Goal: Task Accomplishment & Management: Manage account settings

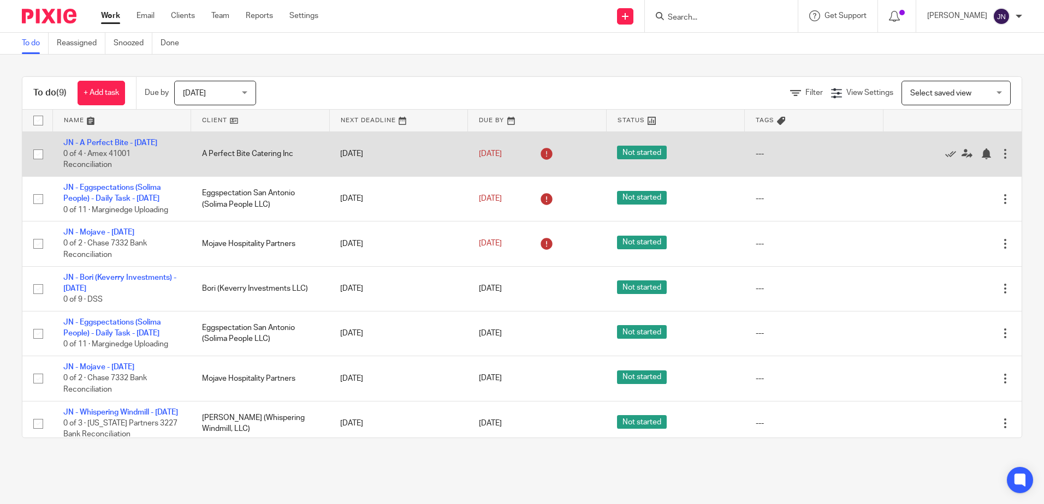
click at [451, 149] on td "[DATE]" at bounding box center [398, 154] width 139 height 45
click at [157, 144] on link "JN - A Perfect Bite - [DATE]" at bounding box center [110, 143] width 94 height 8
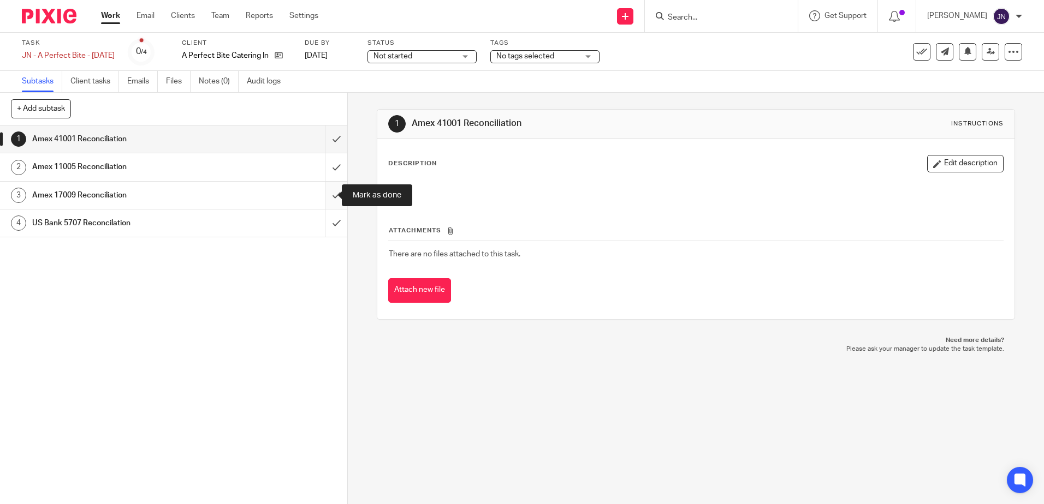
click at [320, 197] on input "submit" at bounding box center [173, 195] width 347 height 27
click at [325, 169] on input "submit" at bounding box center [173, 166] width 347 height 27
click at [325, 148] on input "submit" at bounding box center [173, 139] width 347 height 27
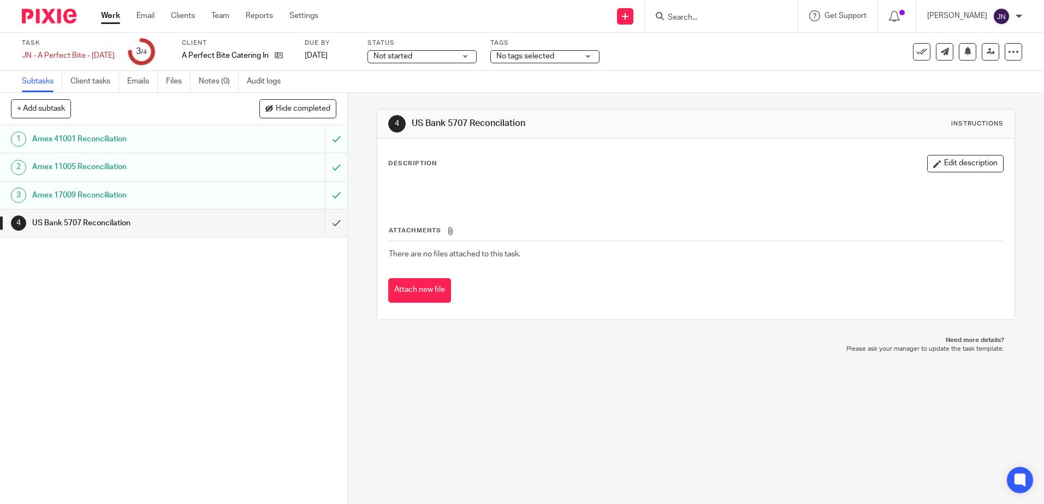
click at [111, 20] on link "Work" at bounding box center [110, 15] width 19 height 11
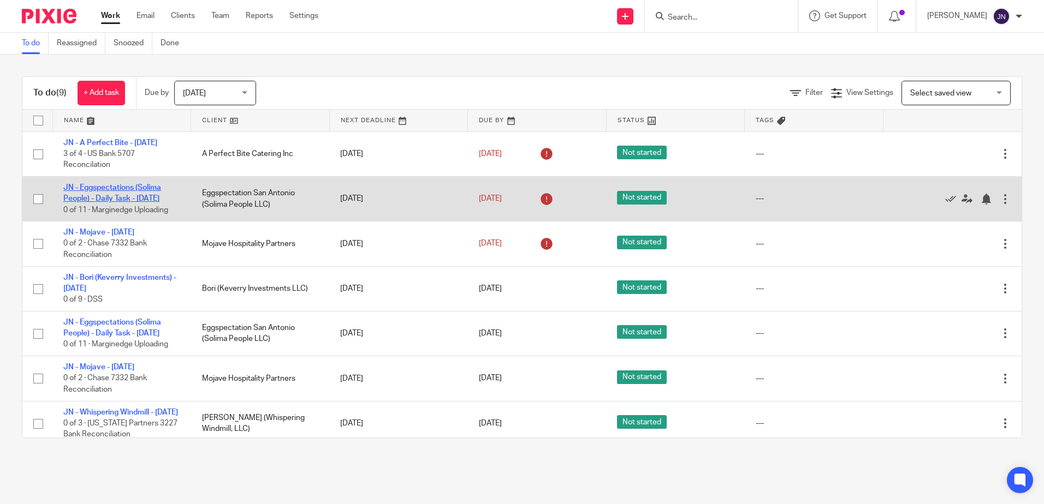
click at [140, 199] on link "JN - Eggspectations (Solima People) - Daily Task - [DATE]" at bounding box center [112, 193] width 98 height 19
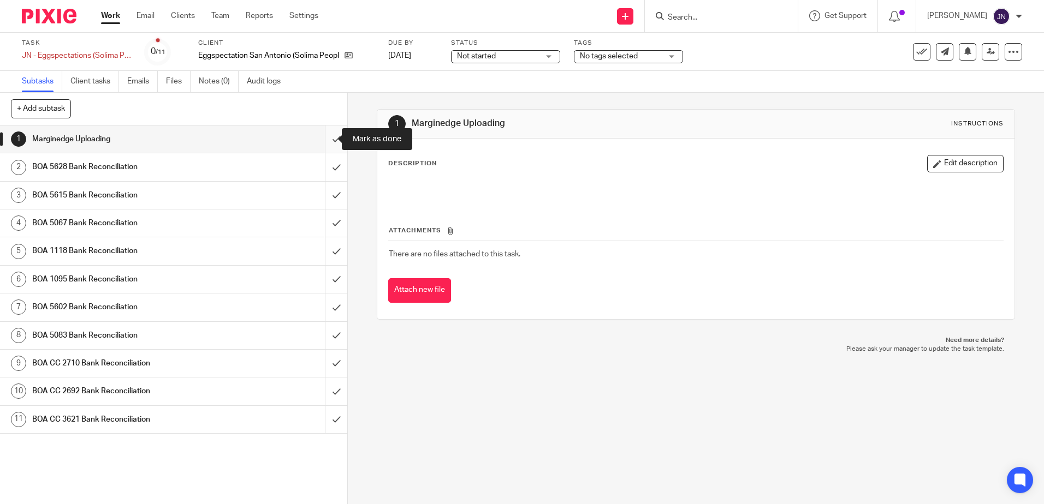
click at [323, 138] on input "submit" at bounding box center [173, 139] width 347 height 27
click at [326, 167] on input "submit" at bounding box center [173, 166] width 347 height 27
click at [326, 189] on input "submit" at bounding box center [173, 195] width 347 height 27
click at [324, 218] on input "submit" at bounding box center [173, 223] width 347 height 27
click at [324, 249] on input "submit" at bounding box center [173, 250] width 347 height 27
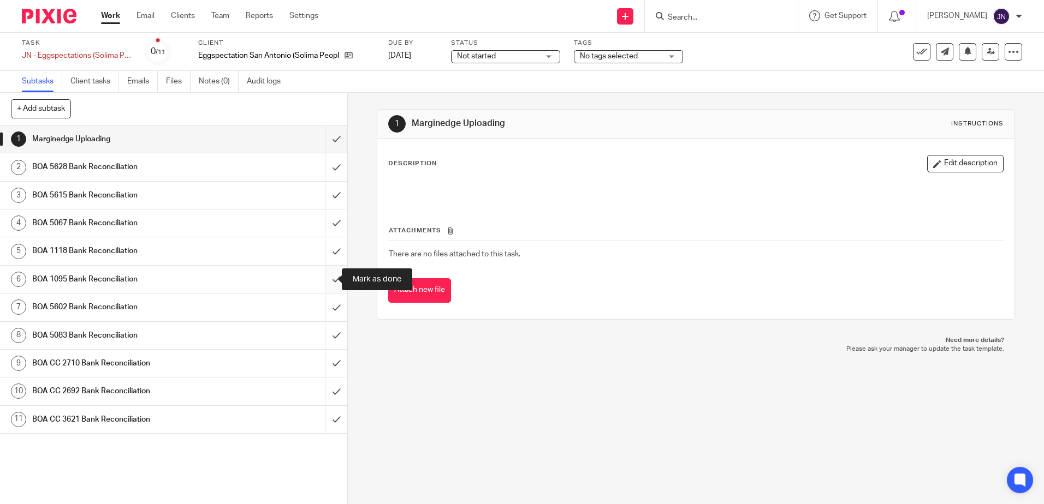
click at [323, 277] on input "submit" at bounding box center [173, 279] width 347 height 27
drag, startPoint x: 323, startPoint y: 305, endPoint x: 322, endPoint y: 320, distance: 14.7
click at [323, 311] on input "submit" at bounding box center [173, 307] width 347 height 27
click at [322, 334] on input "submit" at bounding box center [173, 335] width 347 height 27
drag, startPoint x: 323, startPoint y: 359, endPoint x: 323, endPoint y: 371, distance: 12.0
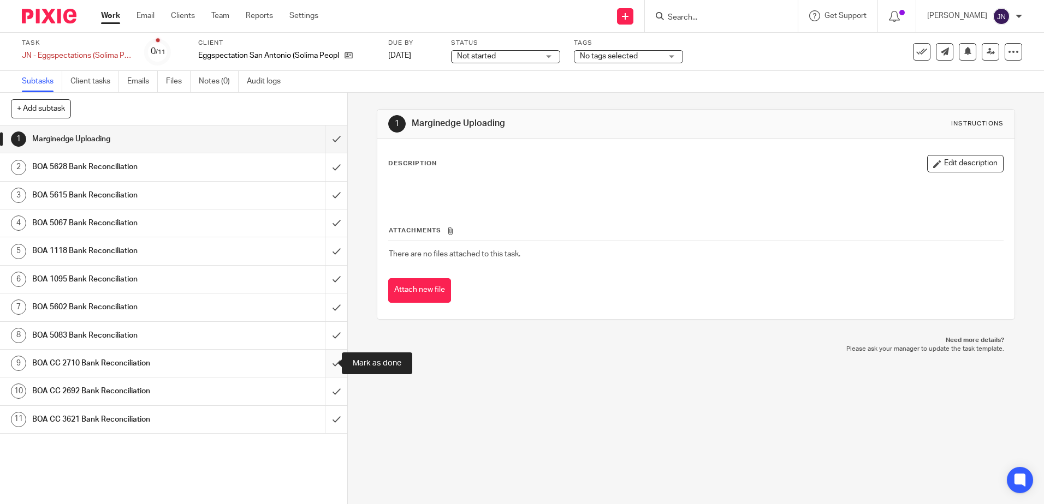
click at [323, 361] on input "submit" at bounding box center [173, 363] width 347 height 27
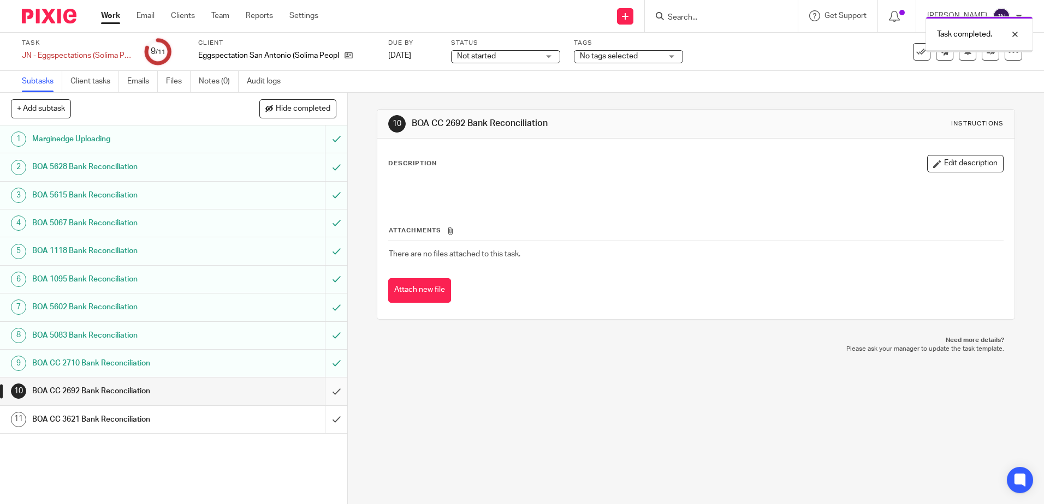
click at [327, 391] on input "submit" at bounding box center [173, 391] width 347 height 27
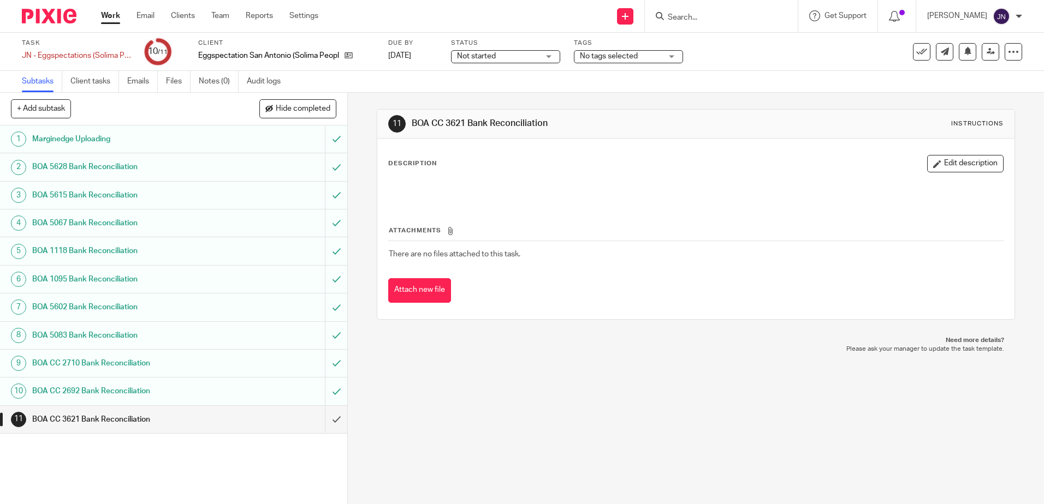
click at [110, 18] on link "Work" at bounding box center [110, 15] width 19 height 11
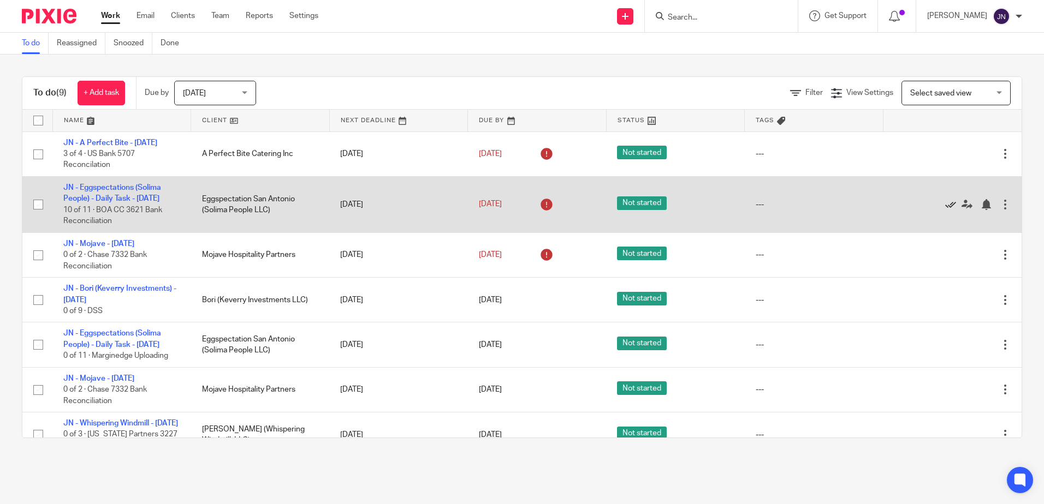
click at [945, 206] on icon at bounding box center [950, 204] width 11 height 11
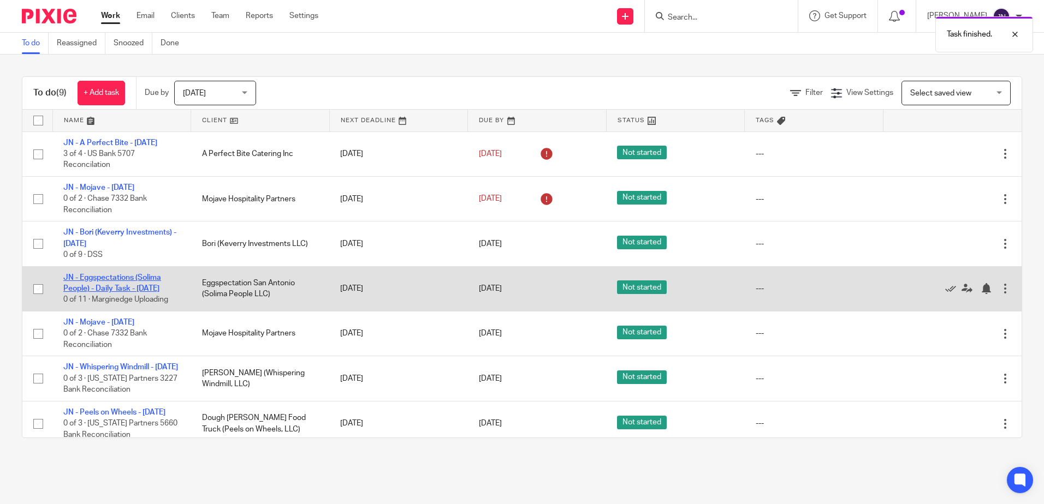
click at [136, 276] on link "JN - Eggspectations (Solima People) - Daily Task - [DATE]" at bounding box center [112, 283] width 98 height 19
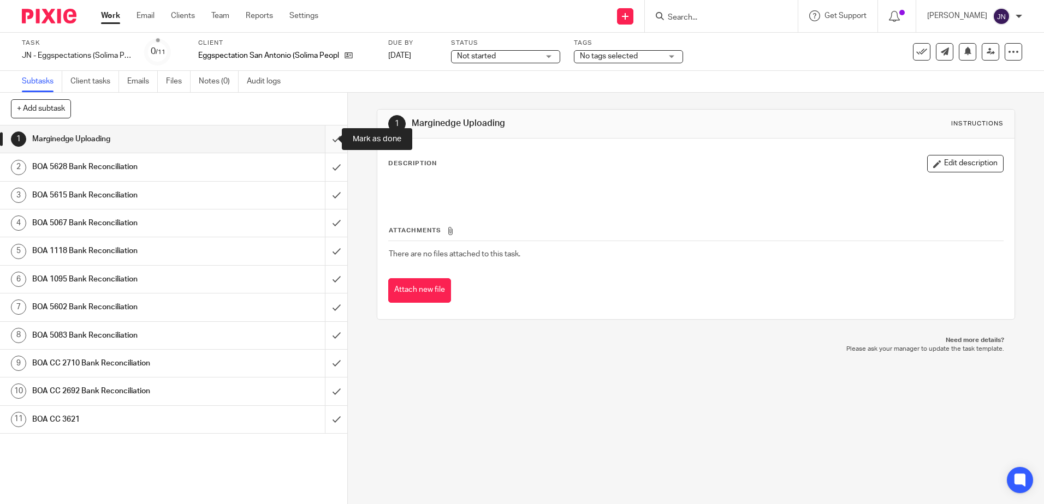
click at [323, 140] on input "submit" at bounding box center [173, 139] width 347 height 27
click at [324, 169] on input "submit" at bounding box center [173, 166] width 347 height 27
click at [327, 202] on input "submit" at bounding box center [173, 195] width 347 height 27
click at [323, 228] on input "submit" at bounding box center [173, 223] width 347 height 27
click at [325, 249] on input "submit" at bounding box center [173, 250] width 347 height 27
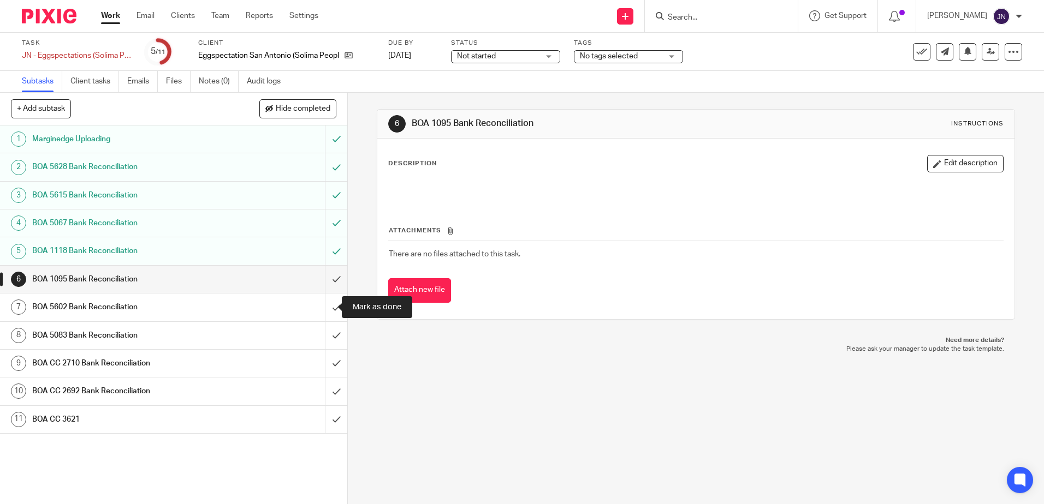
click at [321, 312] on input "submit" at bounding box center [173, 307] width 347 height 27
click at [325, 286] on input "submit" at bounding box center [173, 279] width 347 height 27
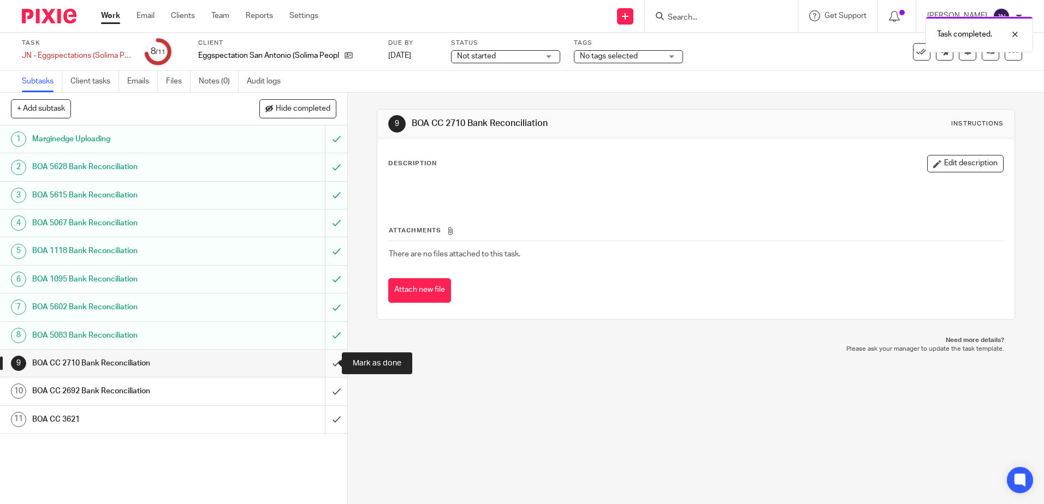
click at [319, 364] on input "submit" at bounding box center [173, 363] width 347 height 27
click at [324, 393] on input "submit" at bounding box center [173, 391] width 347 height 27
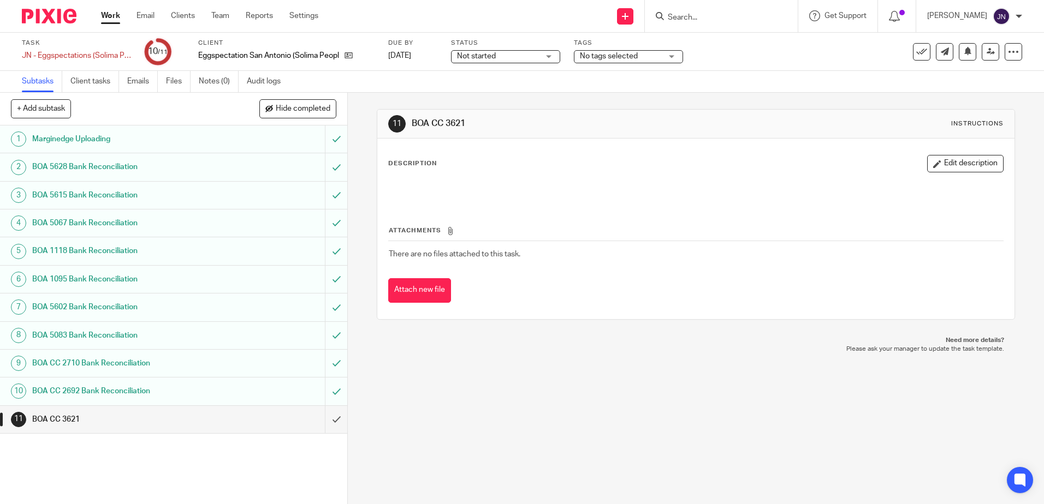
click at [111, 18] on link "Work" at bounding box center [110, 15] width 19 height 11
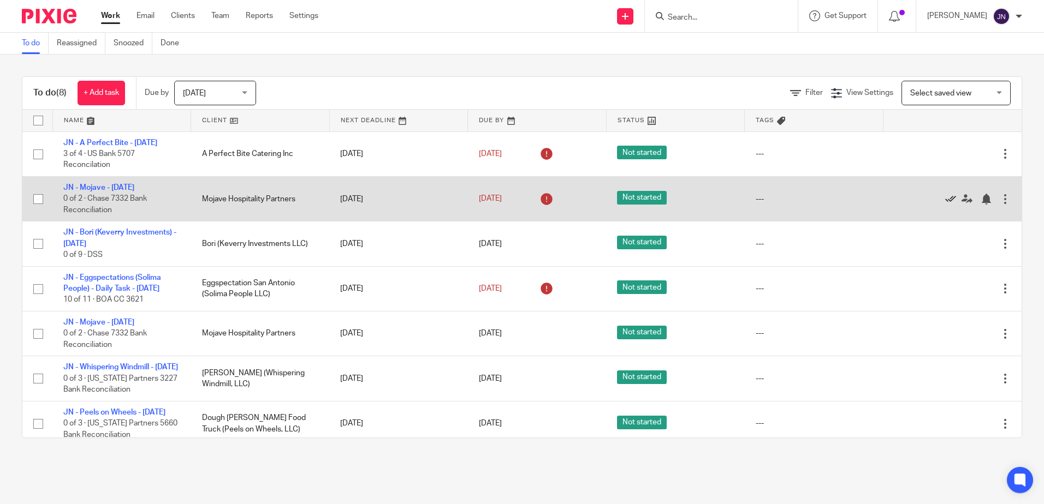
click at [945, 197] on icon at bounding box center [950, 199] width 11 height 11
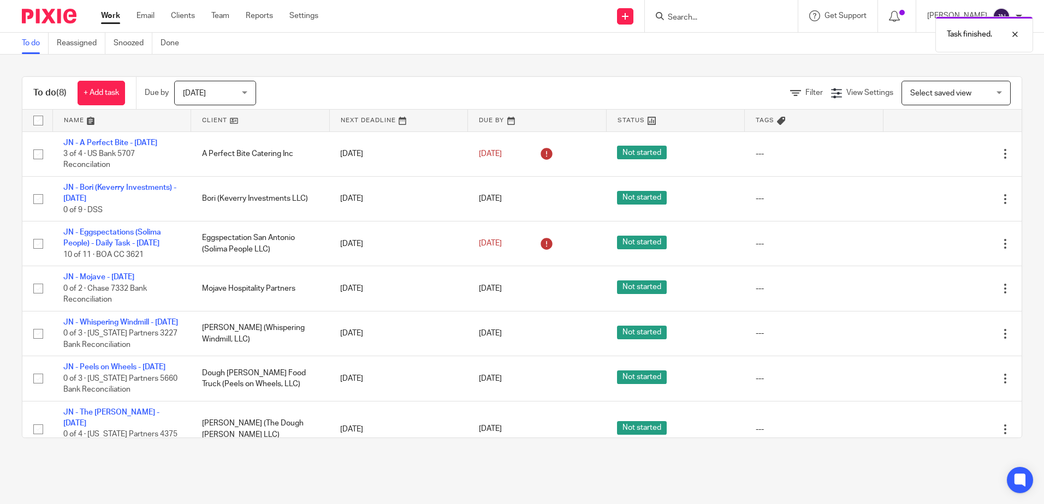
click at [231, 91] on span "[DATE]" at bounding box center [212, 92] width 58 height 23
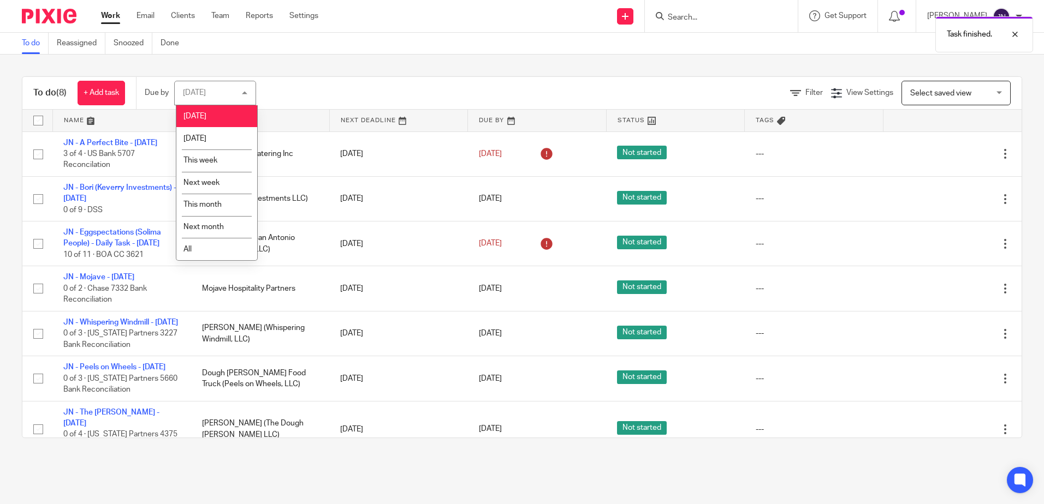
click at [231, 91] on div "Today Today" at bounding box center [215, 93] width 82 height 25
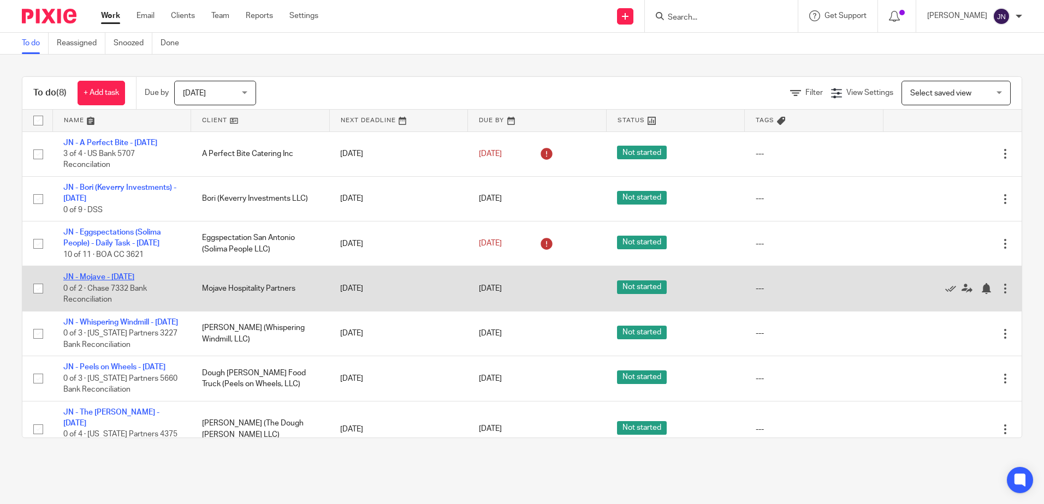
click at [132, 278] on link "JN - Mojave - [DATE]" at bounding box center [98, 277] width 71 height 8
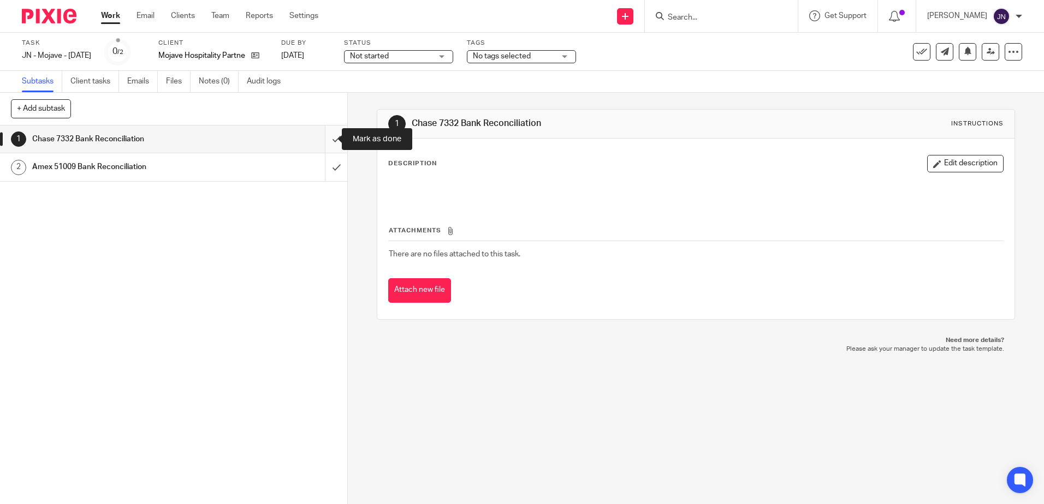
click at [326, 140] on input "submit" at bounding box center [173, 139] width 347 height 27
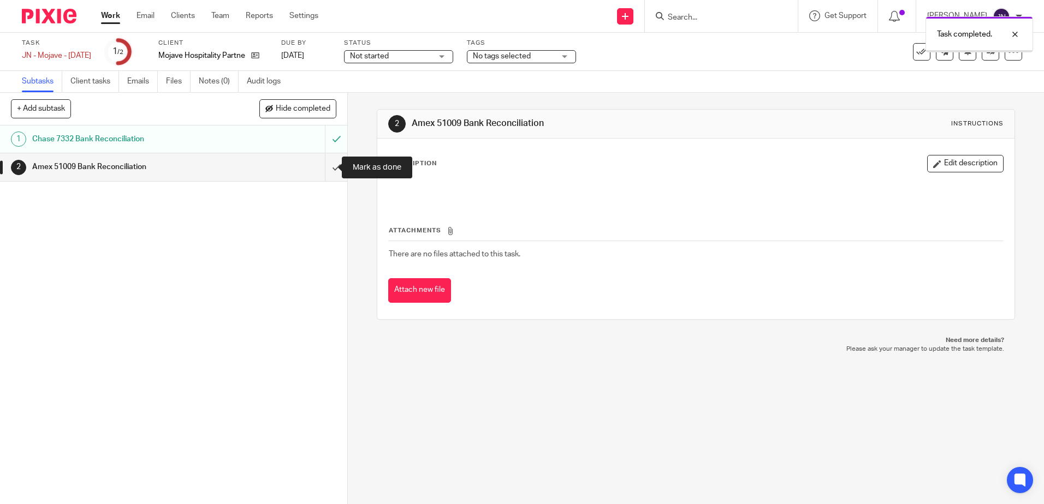
click at [323, 162] on input "submit" at bounding box center [173, 166] width 347 height 27
